Goal: Find specific page/section

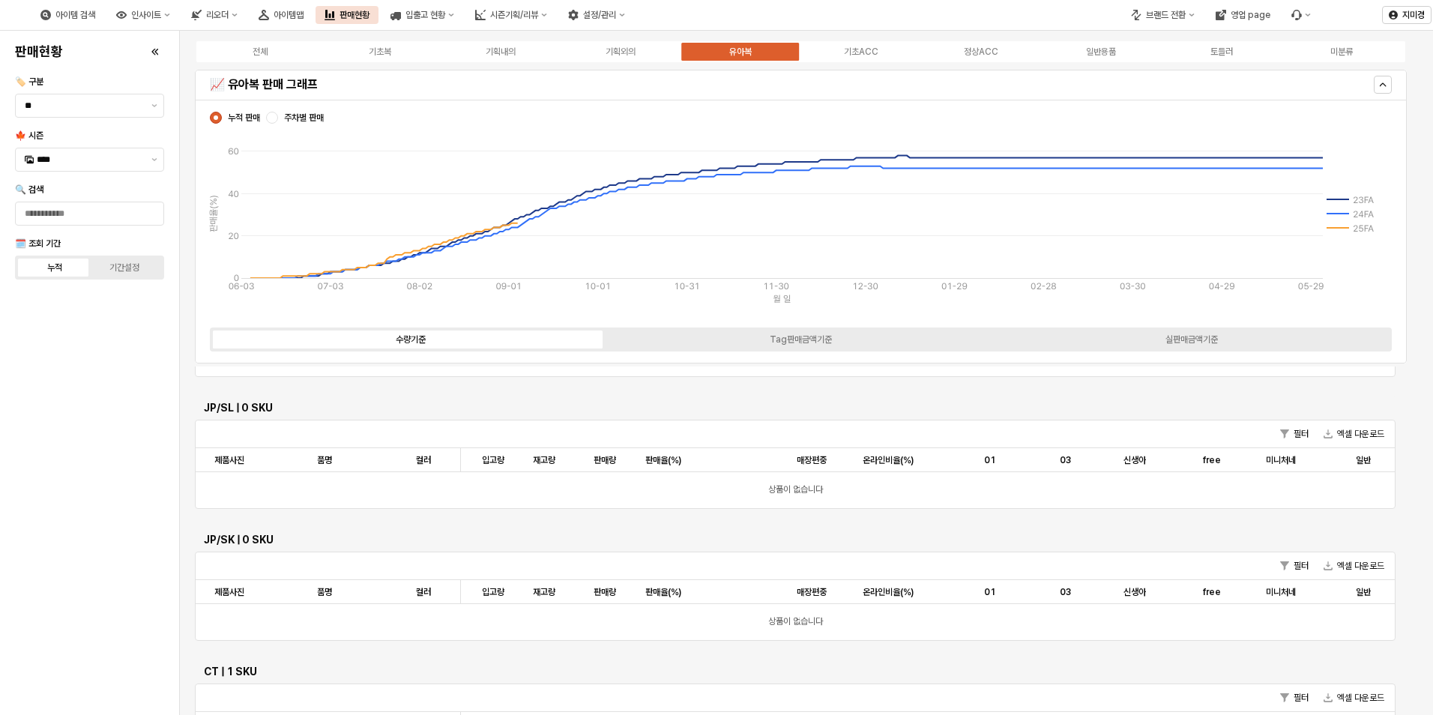
scroll to position [675, 0]
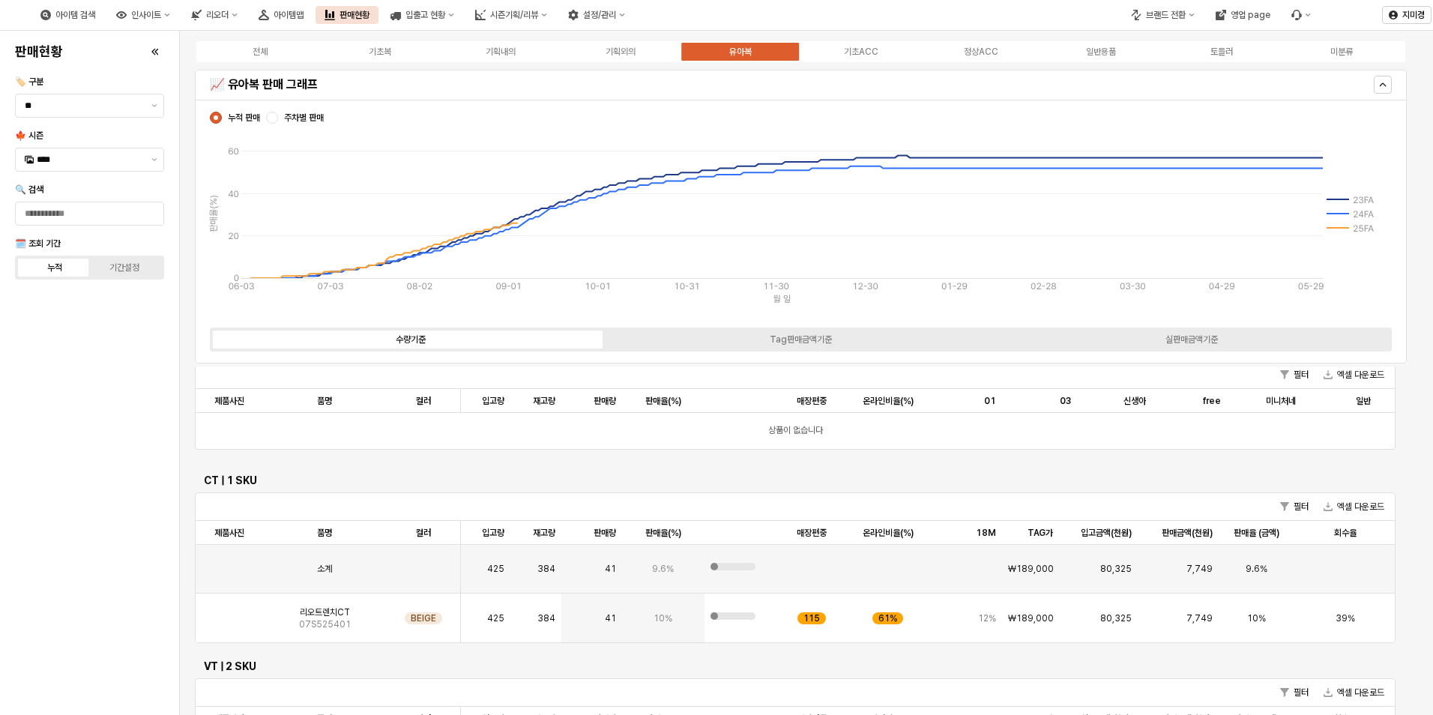
click at [861, 59] on div "전체 기초복 기획내의 기획외의 유아복 기초ACC 정상ACC 일반용품 토들러 미분류" at bounding box center [801, 52] width 1212 height 24
click at [994, 52] on div "정상ACC" at bounding box center [981, 51] width 34 height 10
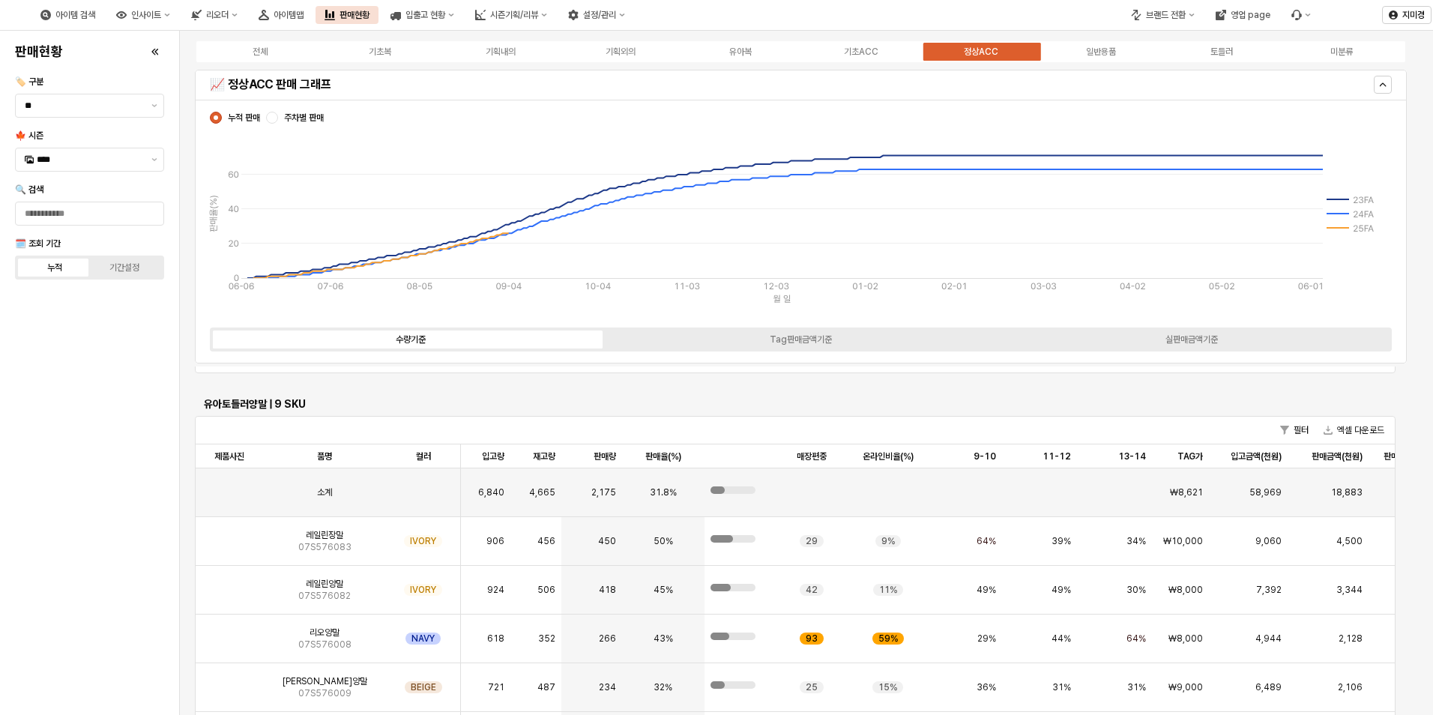
scroll to position [1355, 0]
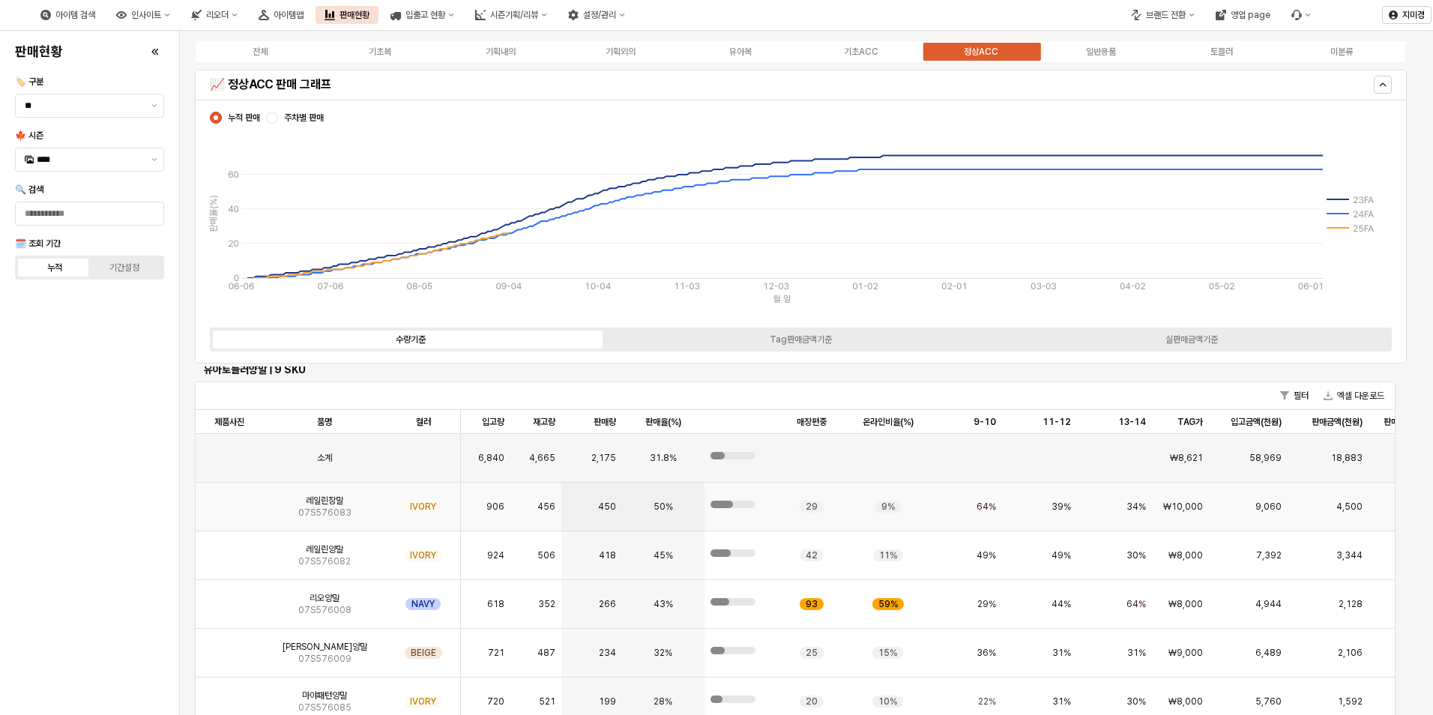
click at [229, 501] on img "App Frame" at bounding box center [229, 501] width 0 height 0
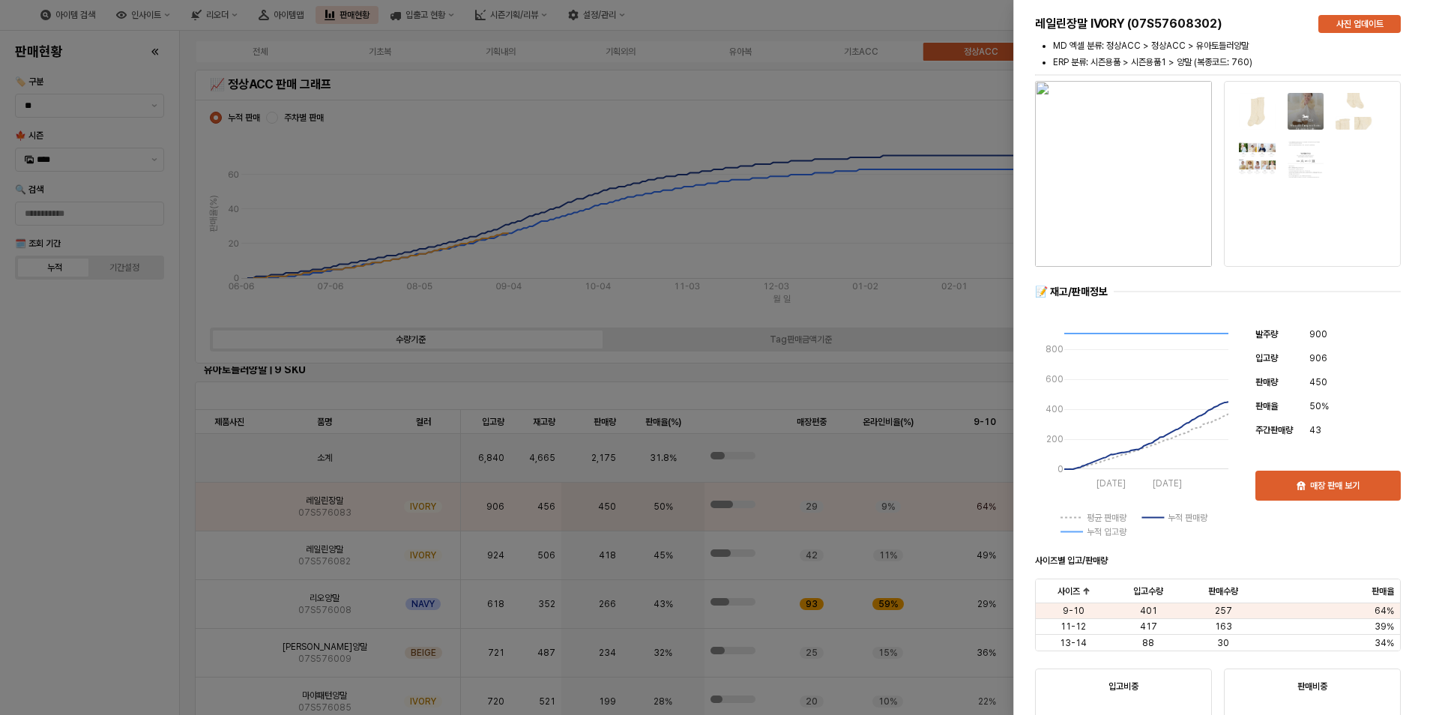
click at [117, 547] on div at bounding box center [716, 357] width 1433 height 715
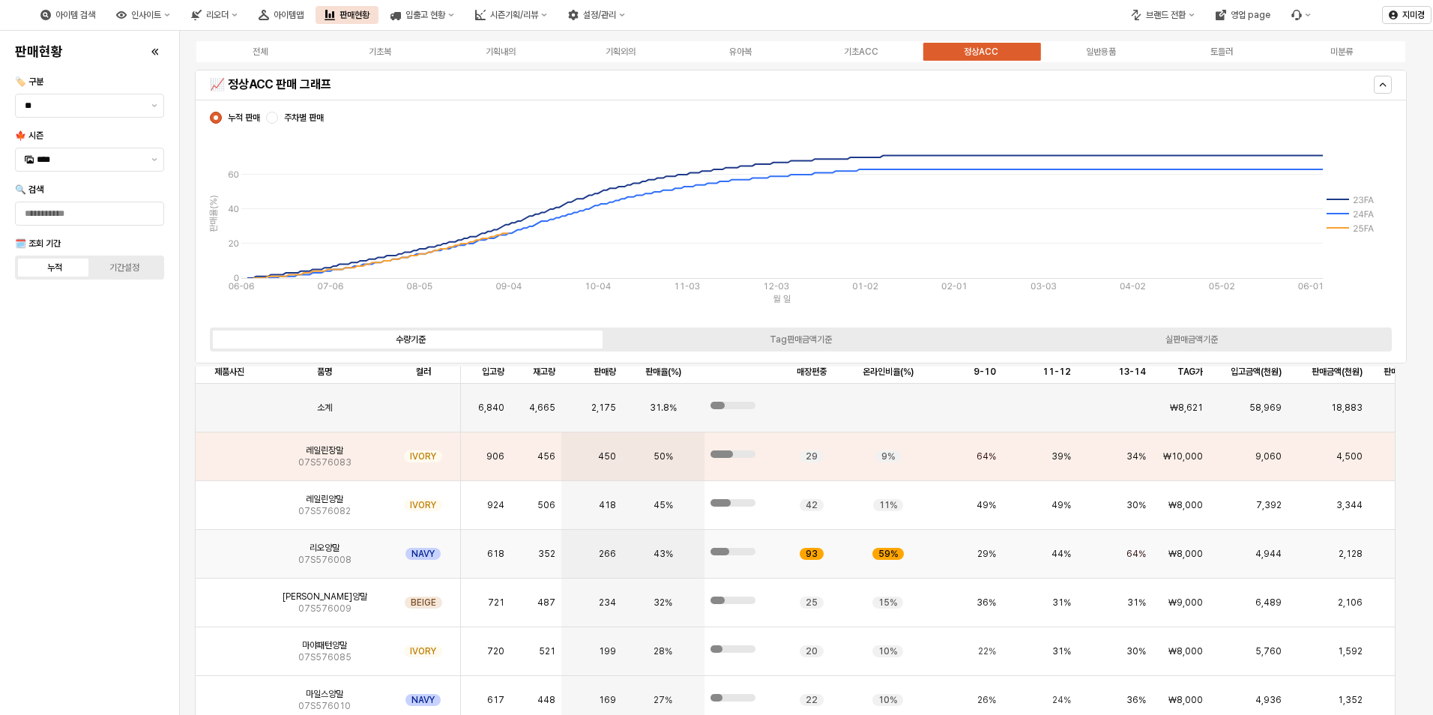
scroll to position [1430, 0]
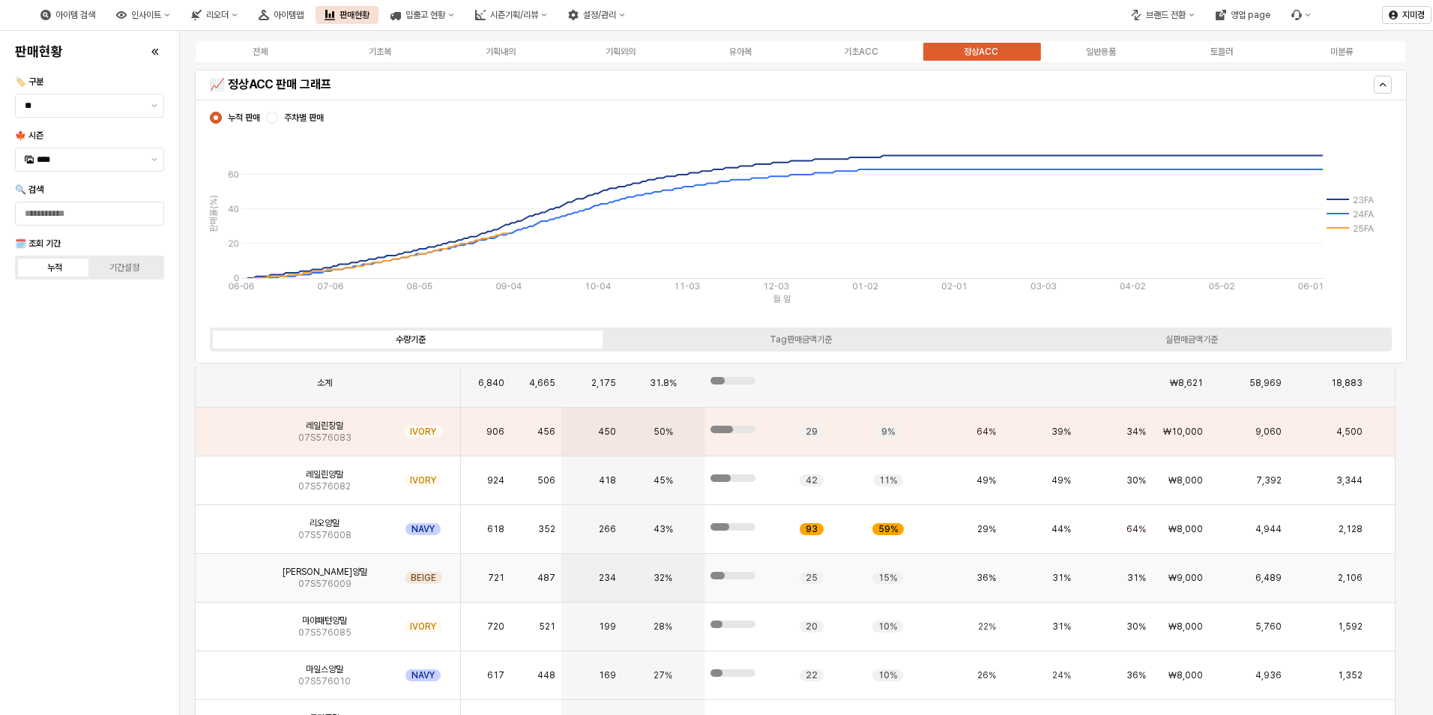
click at [229, 572] on img "App Frame" at bounding box center [229, 572] width 0 height 0
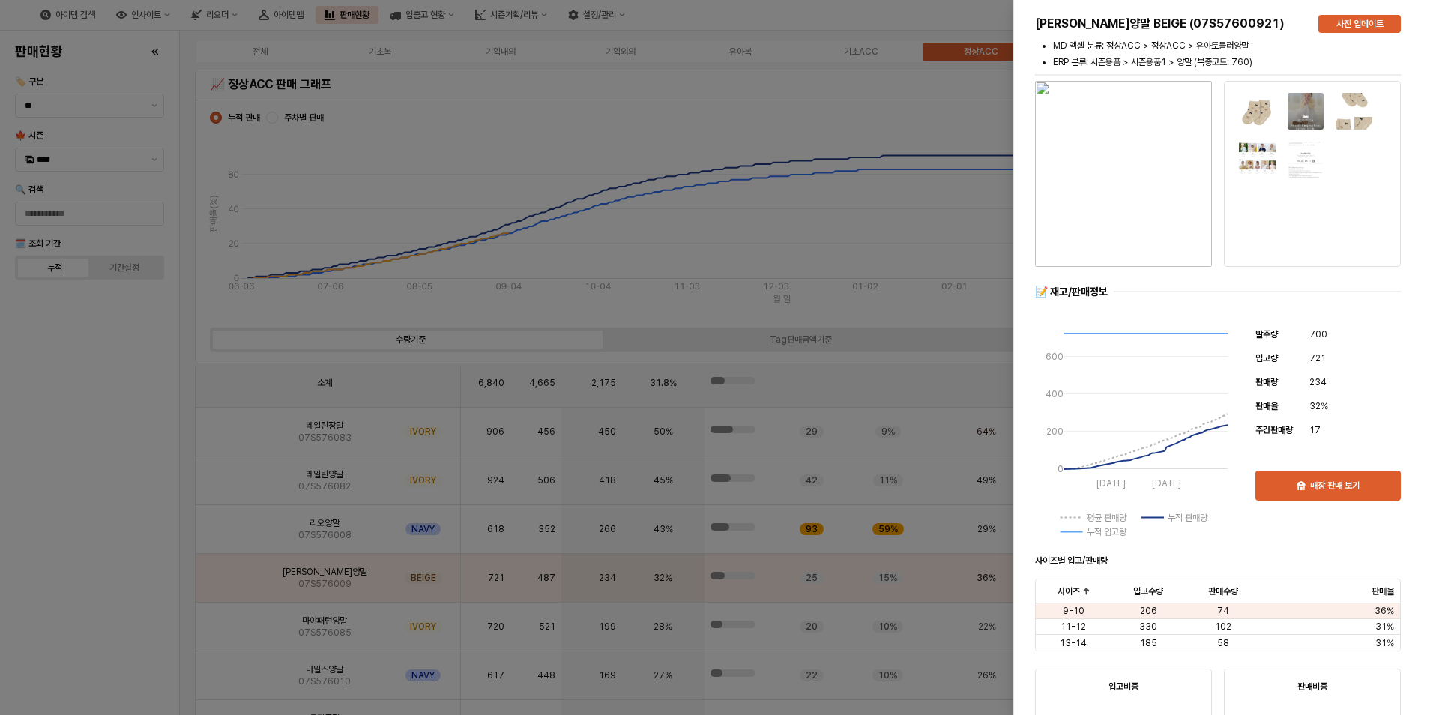
click at [233, 575] on div at bounding box center [716, 357] width 1433 height 715
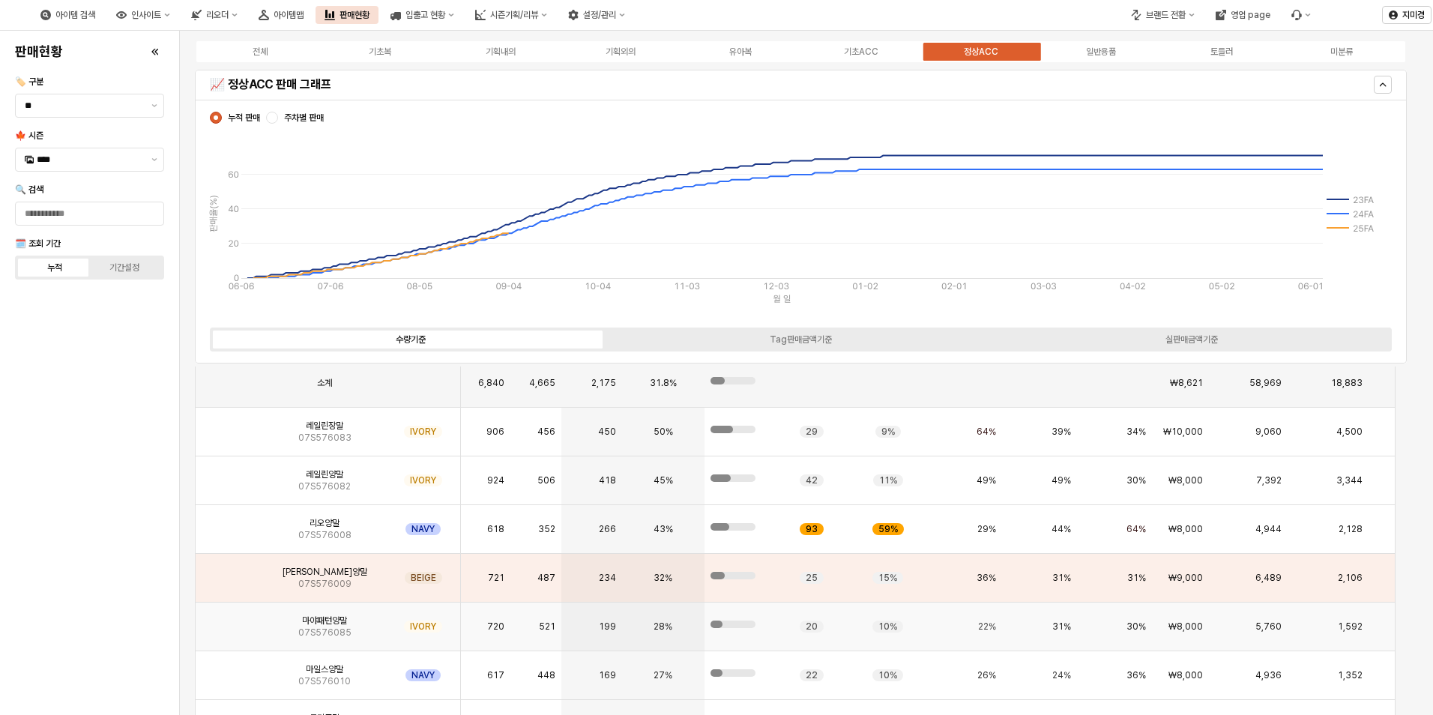
click at [229, 621] on img "App Frame" at bounding box center [229, 621] width 0 height 0
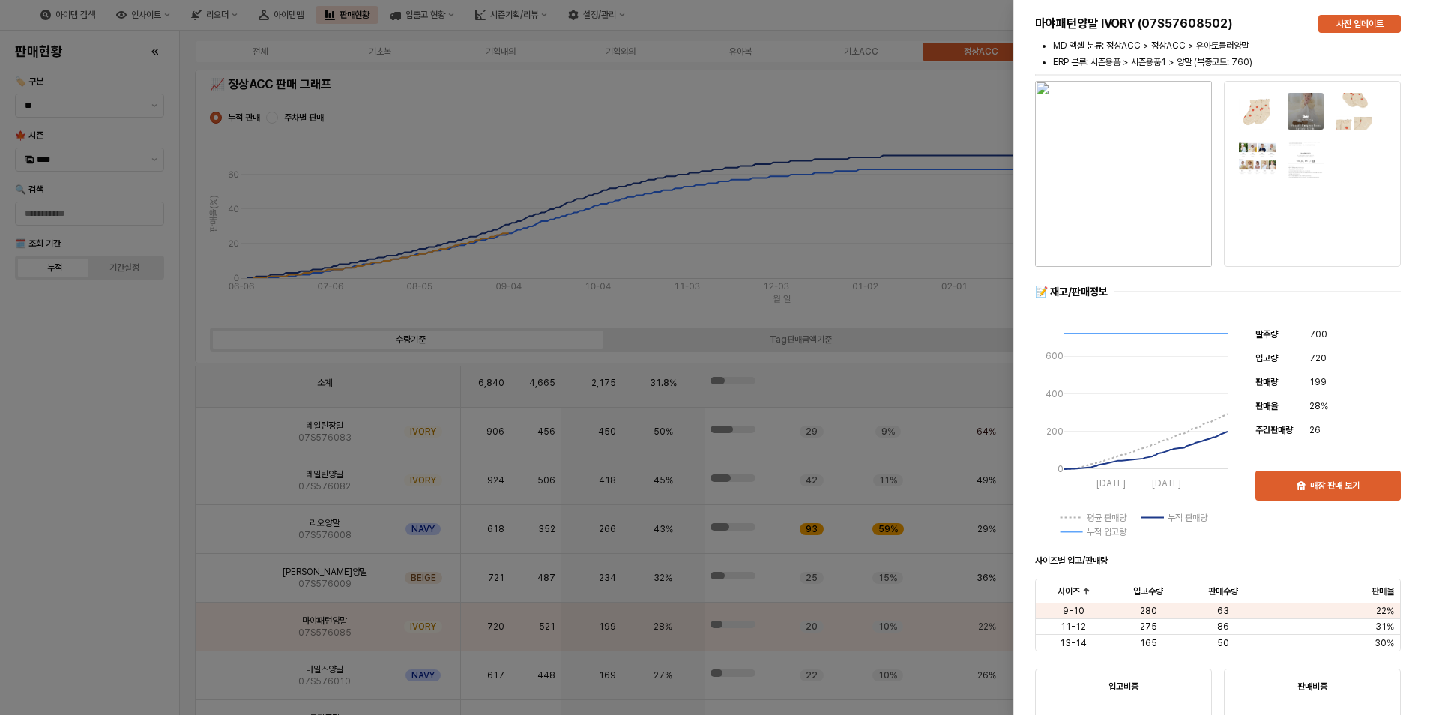
click at [229, 626] on div at bounding box center [716, 357] width 1433 height 715
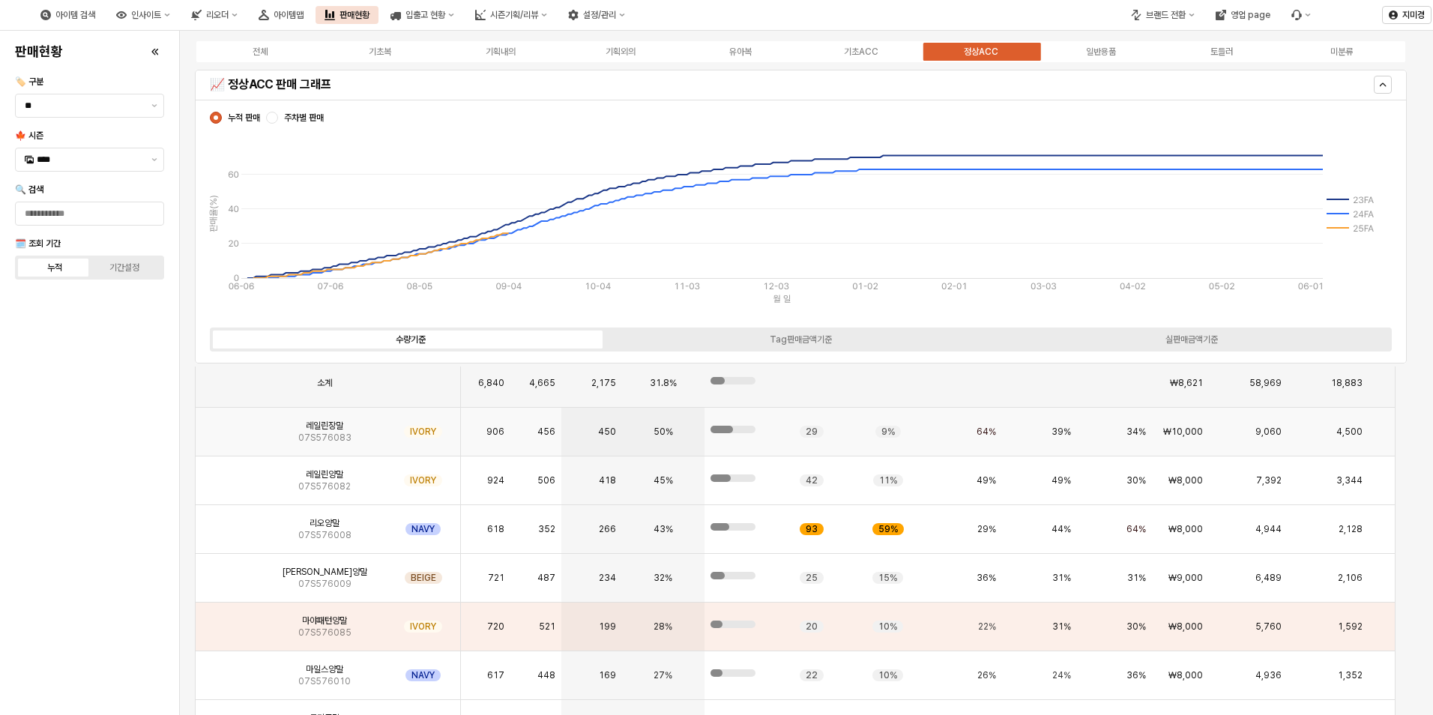
click at [229, 426] on img "App Frame" at bounding box center [229, 426] width 0 height 0
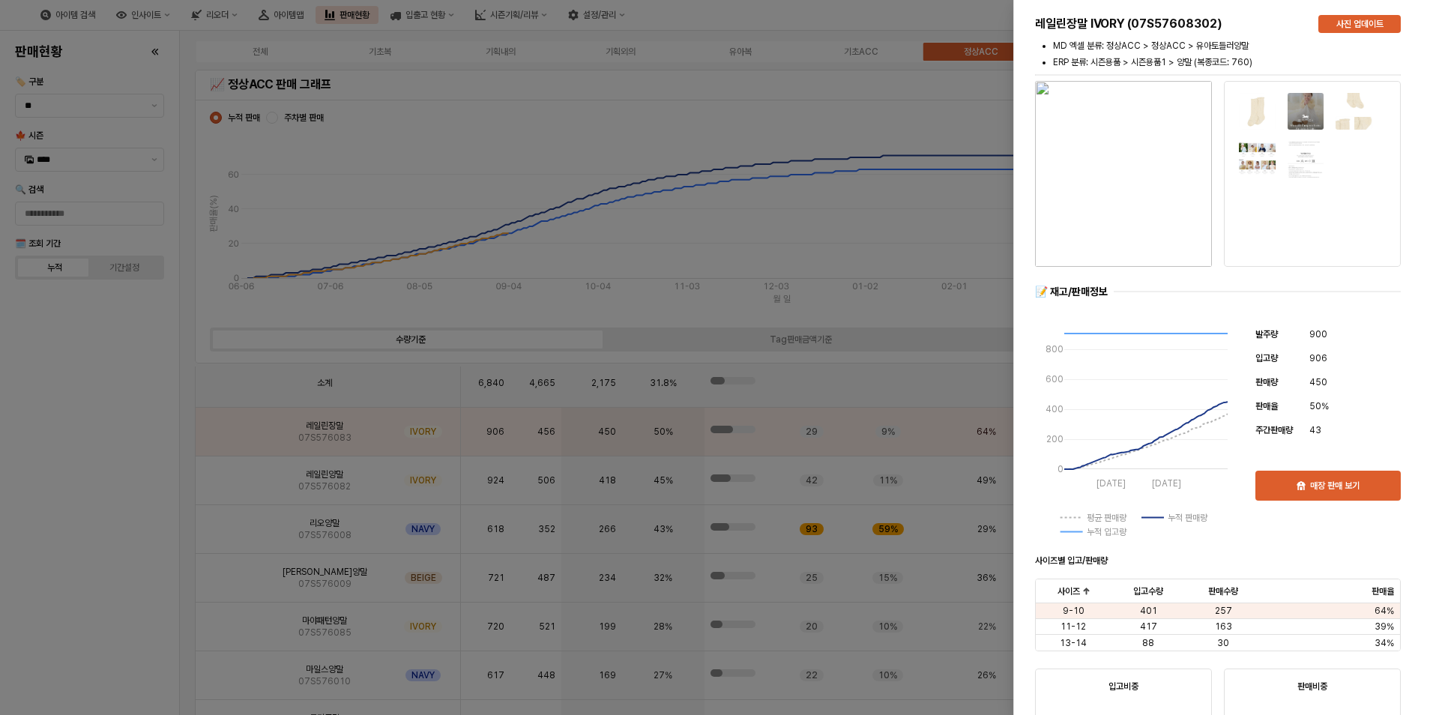
click at [73, 450] on div at bounding box center [716, 357] width 1433 height 715
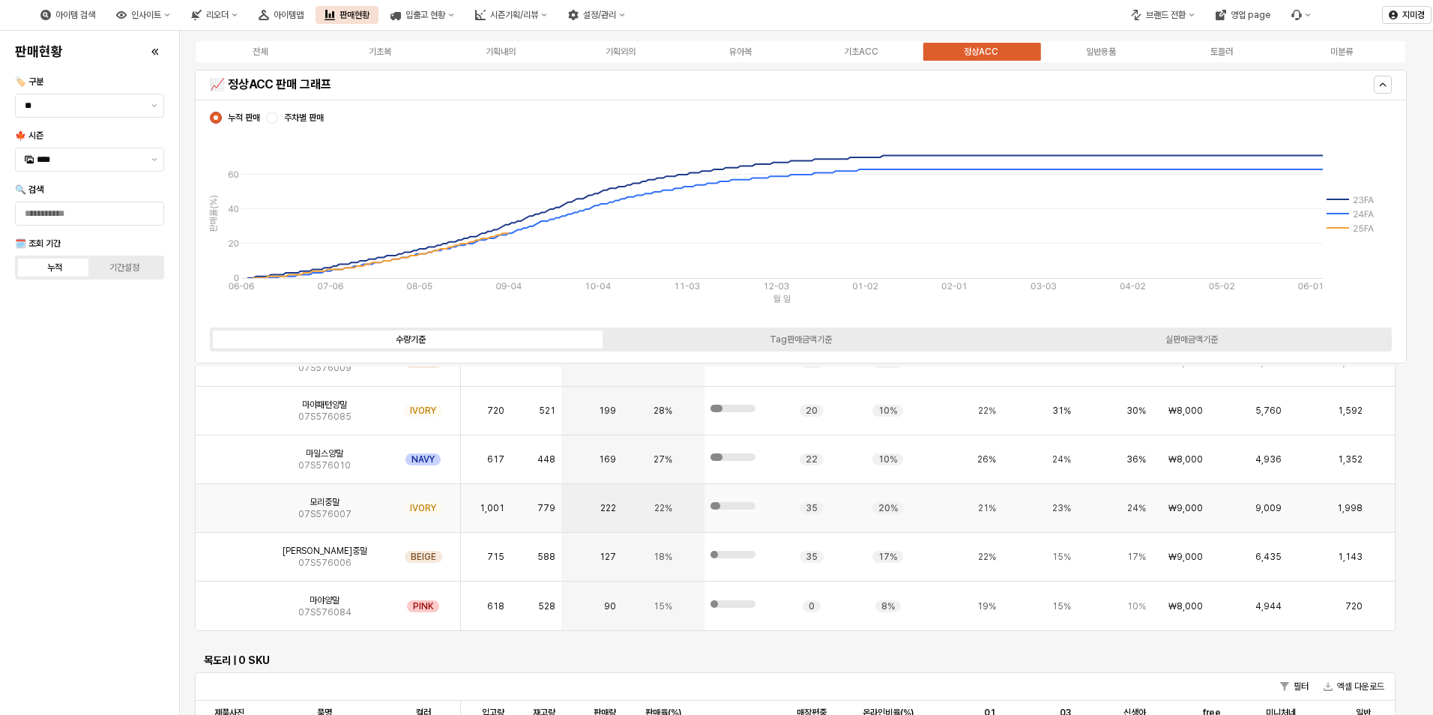
scroll to position [1655, 0]
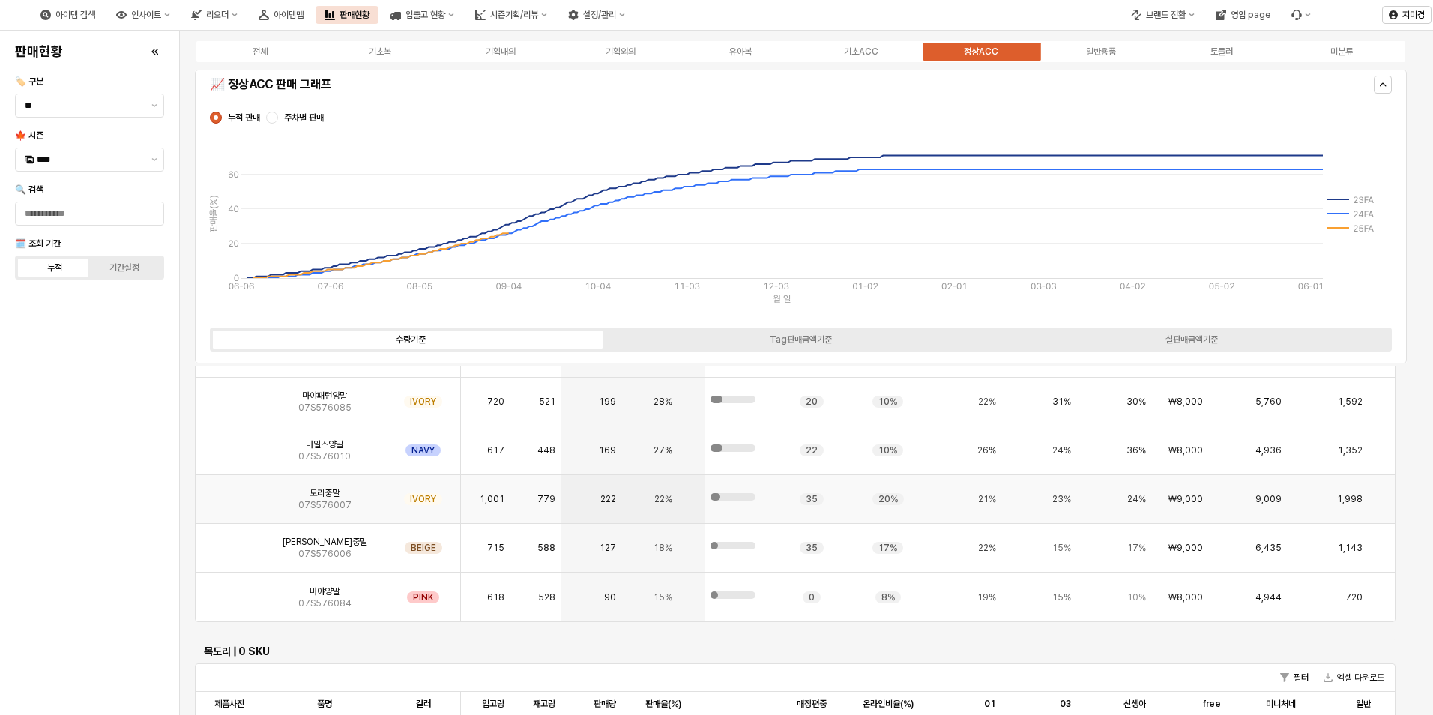
click at [229, 493] on img "App Frame" at bounding box center [229, 493] width 0 height 0
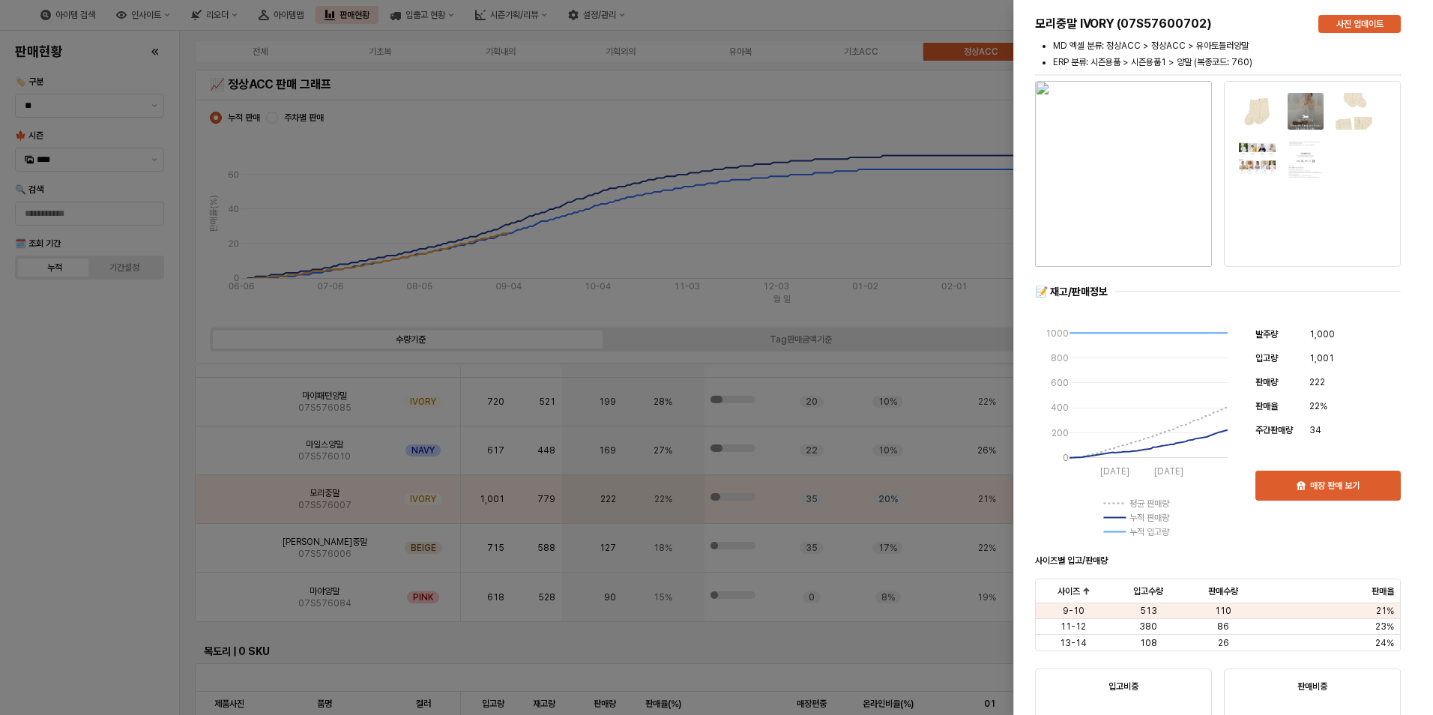
click at [121, 492] on div at bounding box center [716, 357] width 1433 height 715
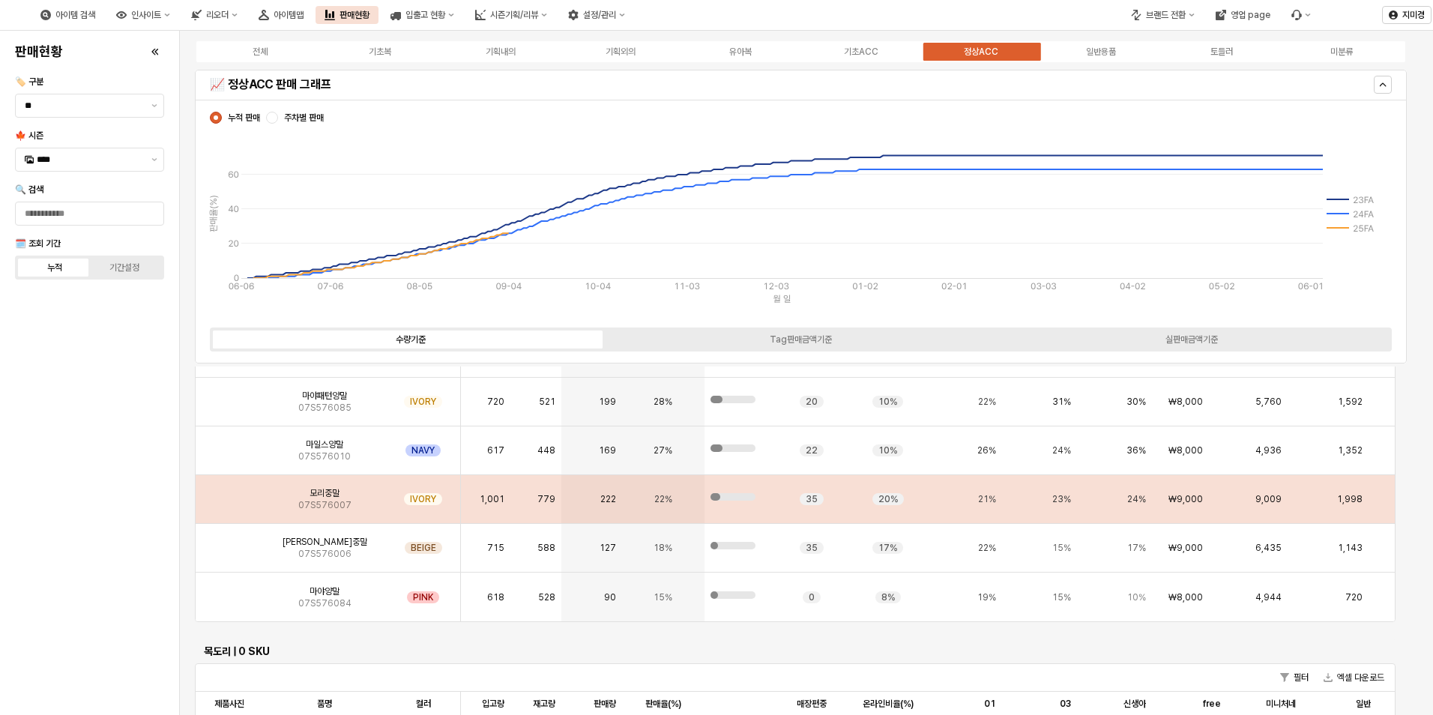
click at [229, 493] on img "App Frame" at bounding box center [229, 493] width 0 height 0
click at [328, 495] on span "모리중말" at bounding box center [325, 493] width 30 height 12
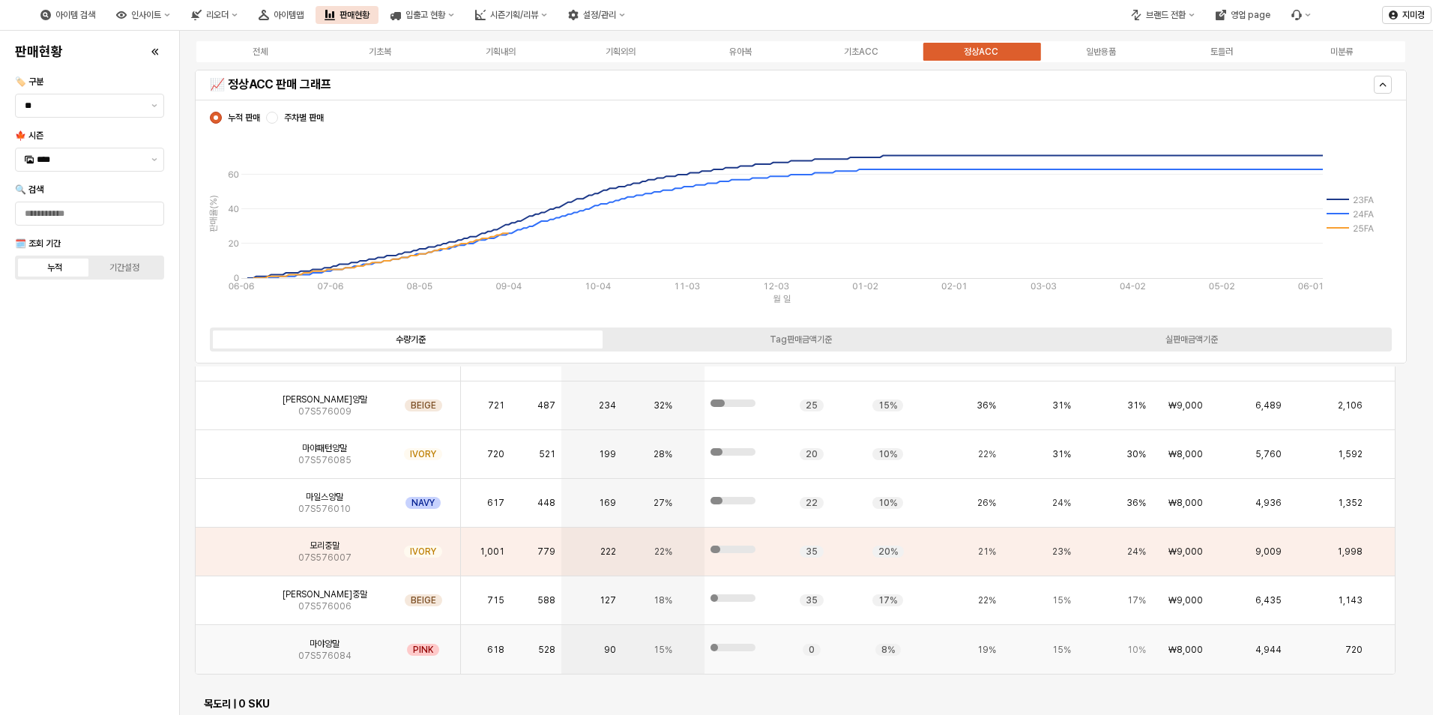
scroll to position [1580, 0]
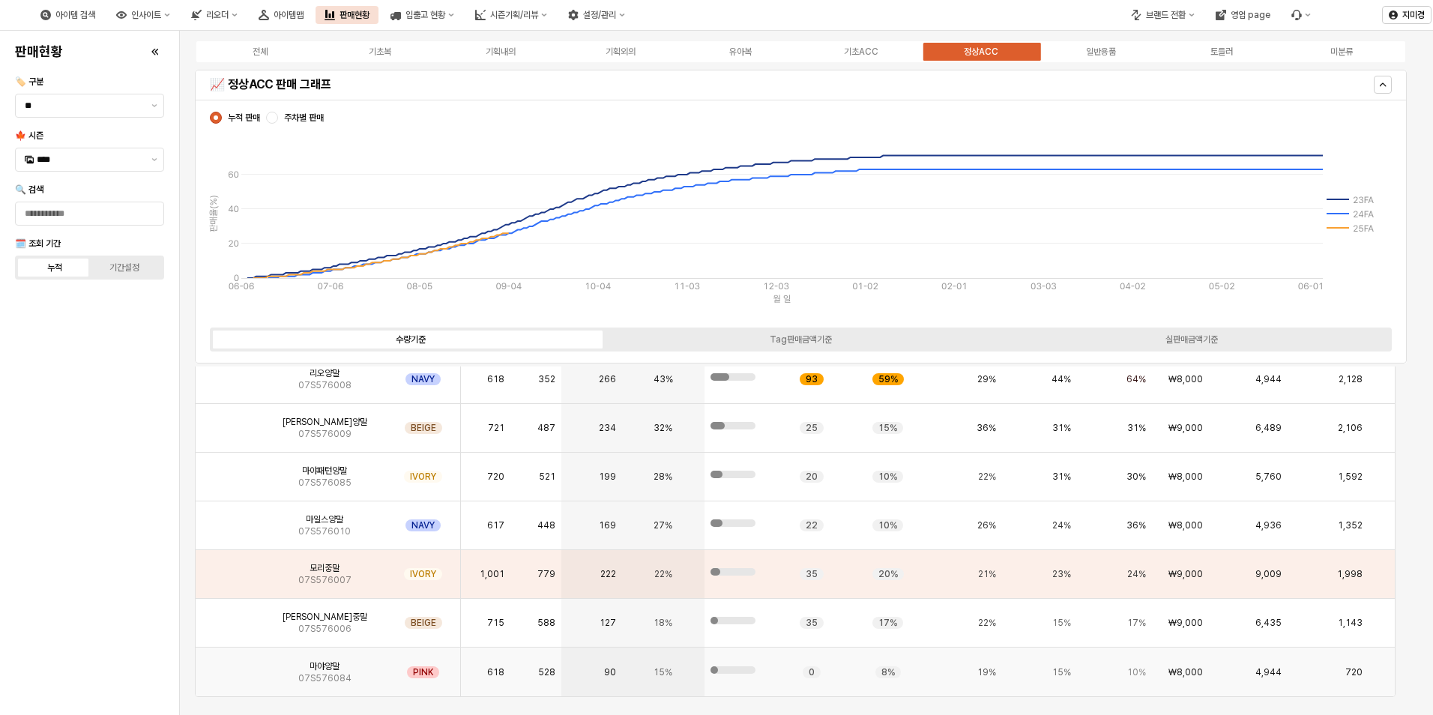
click at [229, 666] on img "App Frame" at bounding box center [229, 666] width 0 height 0
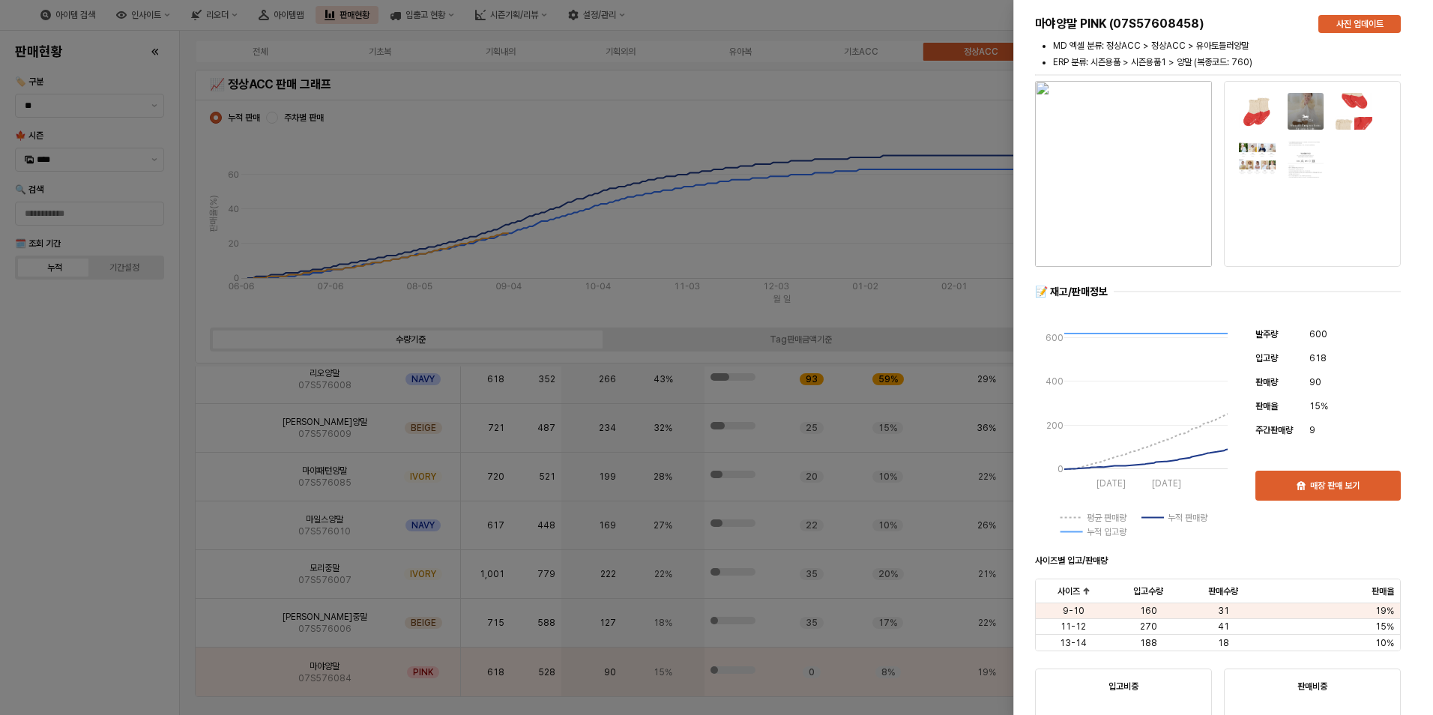
click at [133, 639] on div at bounding box center [716, 357] width 1433 height 715
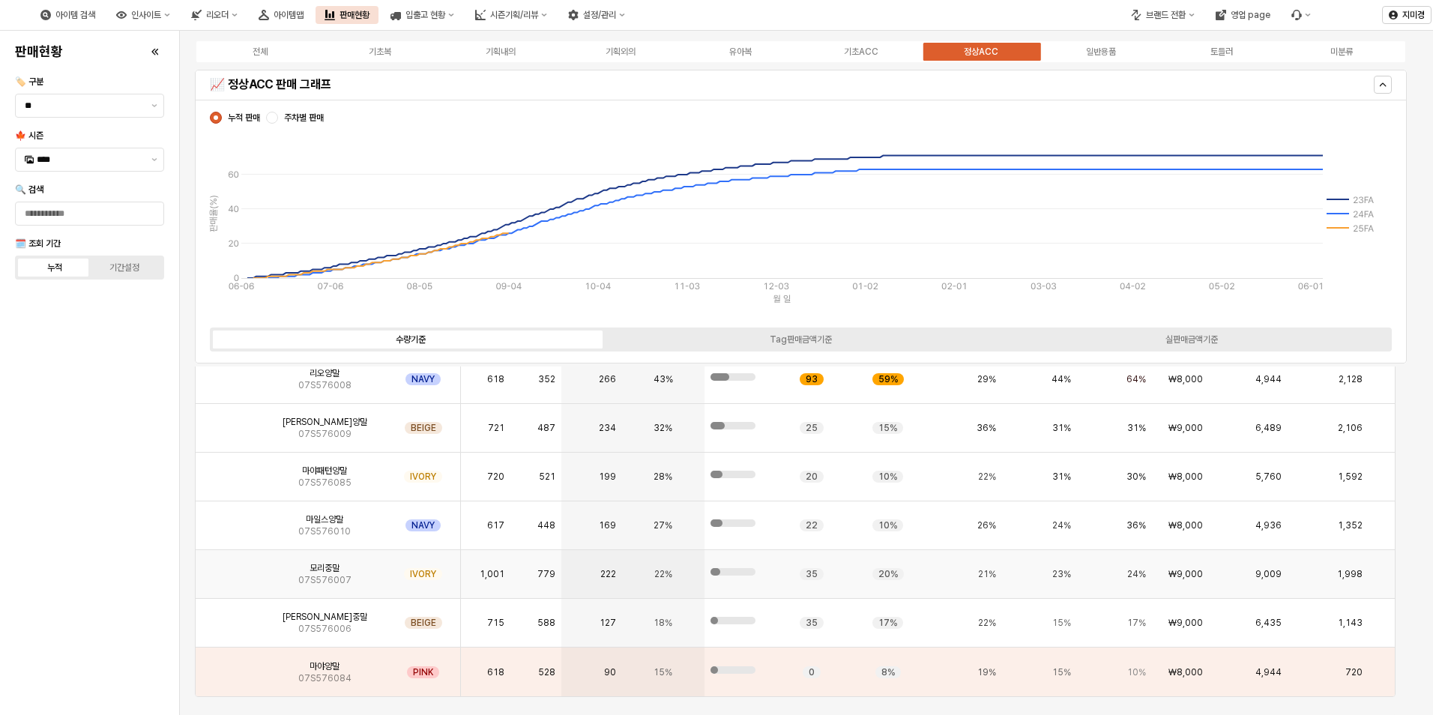
click at [229, 568] on img "App Frame" at bounding box center [229, 568] width 0 height 0
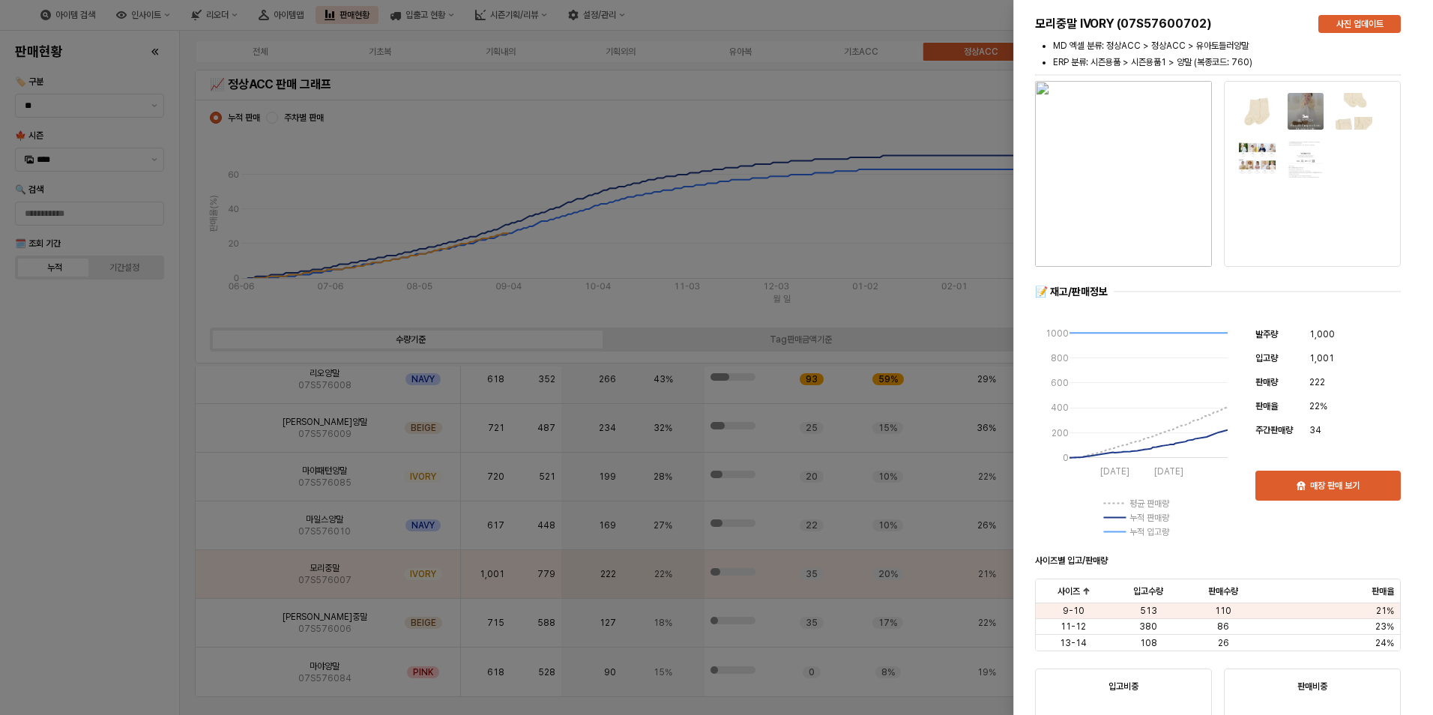
click at [1168, 217] on img "button" at bounding box center [1123, 174] width 177 height 186
